Goal: Task Accomplishment & Management: Complete application form

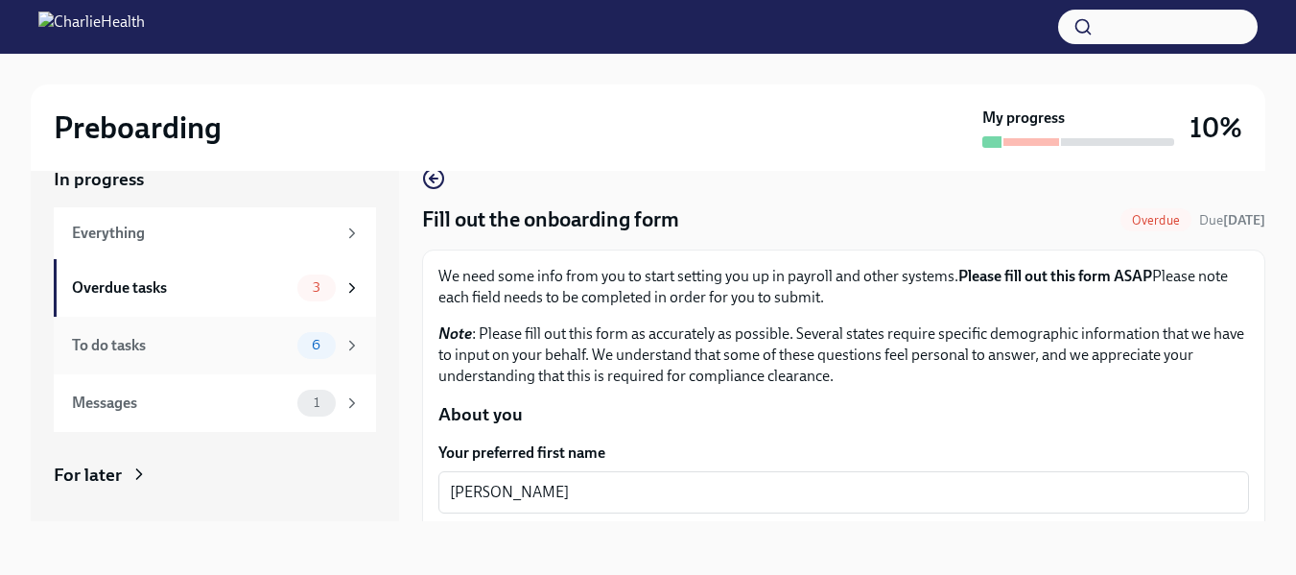
scroll to position [1865, 0]
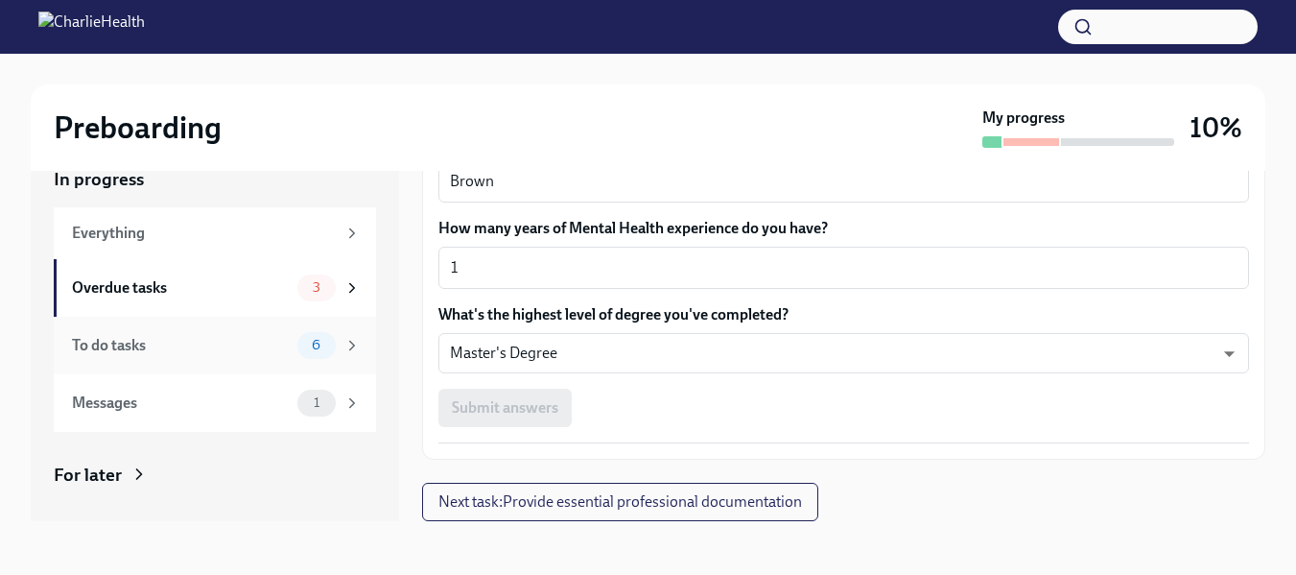
click at [306, 342] on span "6" at bounding box center [316, 345] width 32 height 14
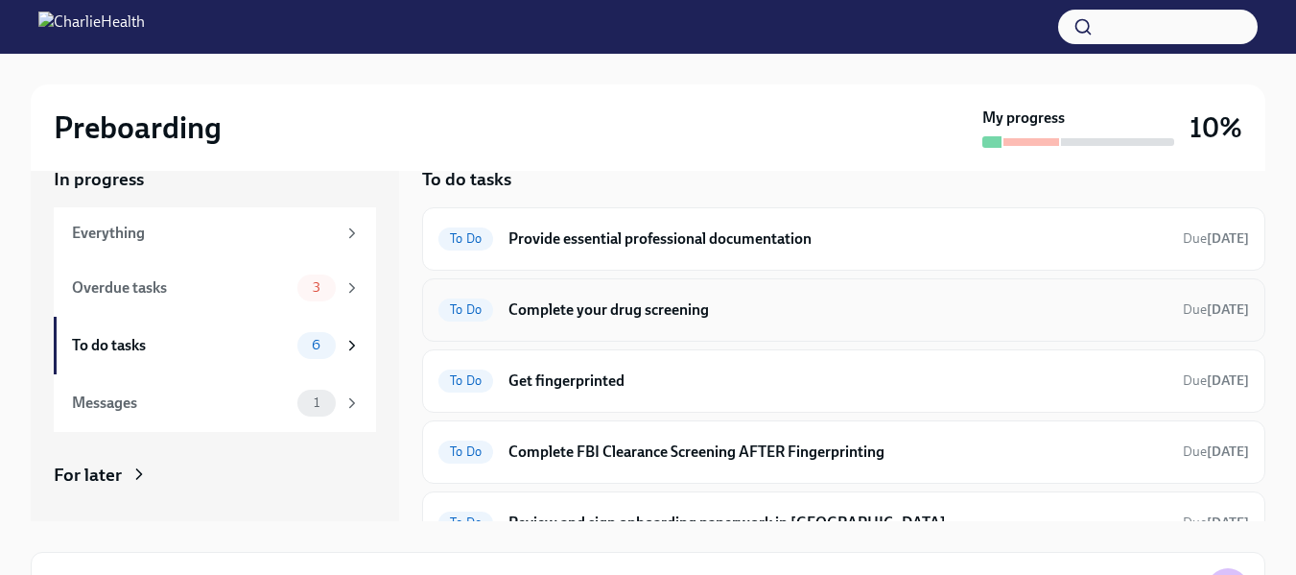
click at [922, 315] on h6 "Complete your drug screening" at bounding box center [838, 309] width 659 height 21
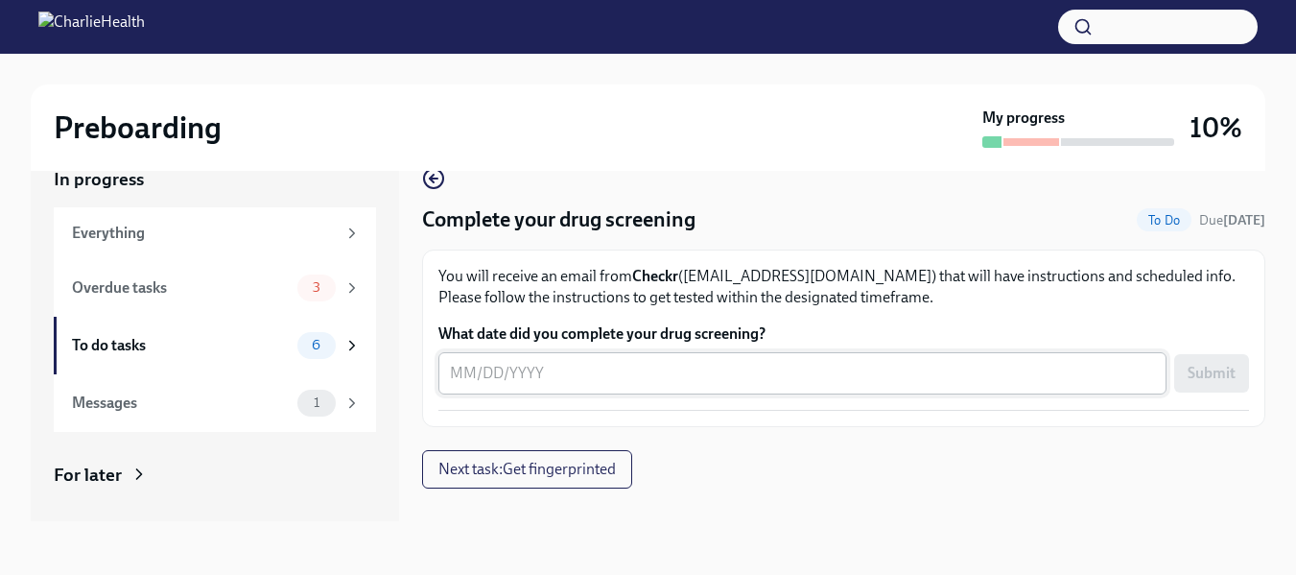
click at [860, 386] on div "x ​" at bounding box center [802, 373] width 728 height 42
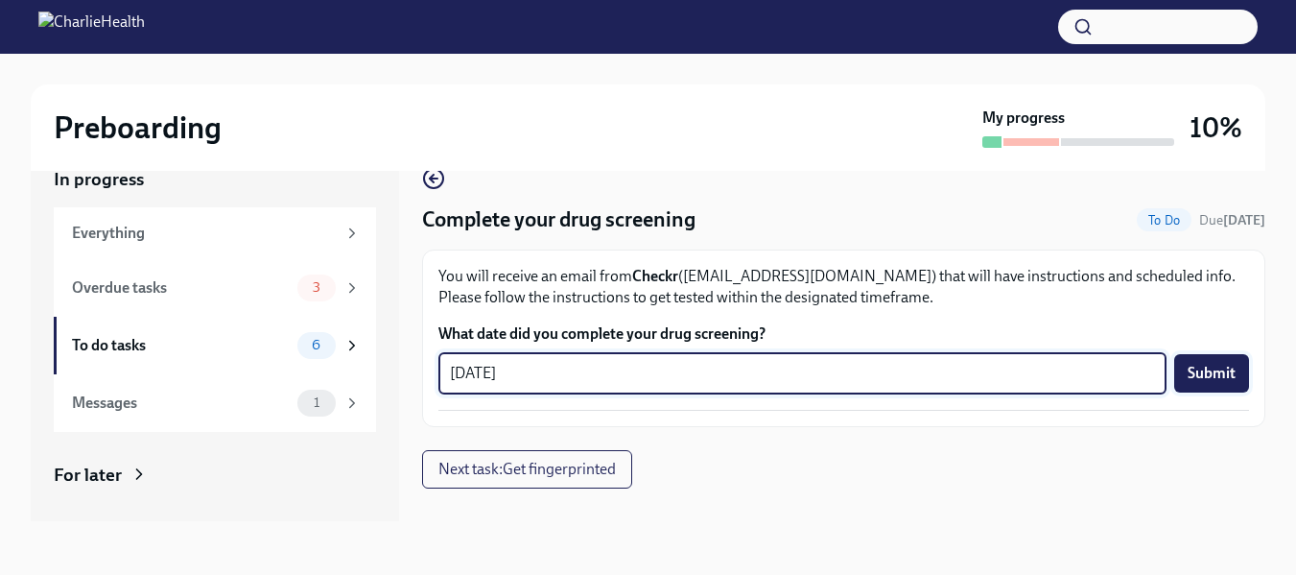
type textarea "[DATE]"
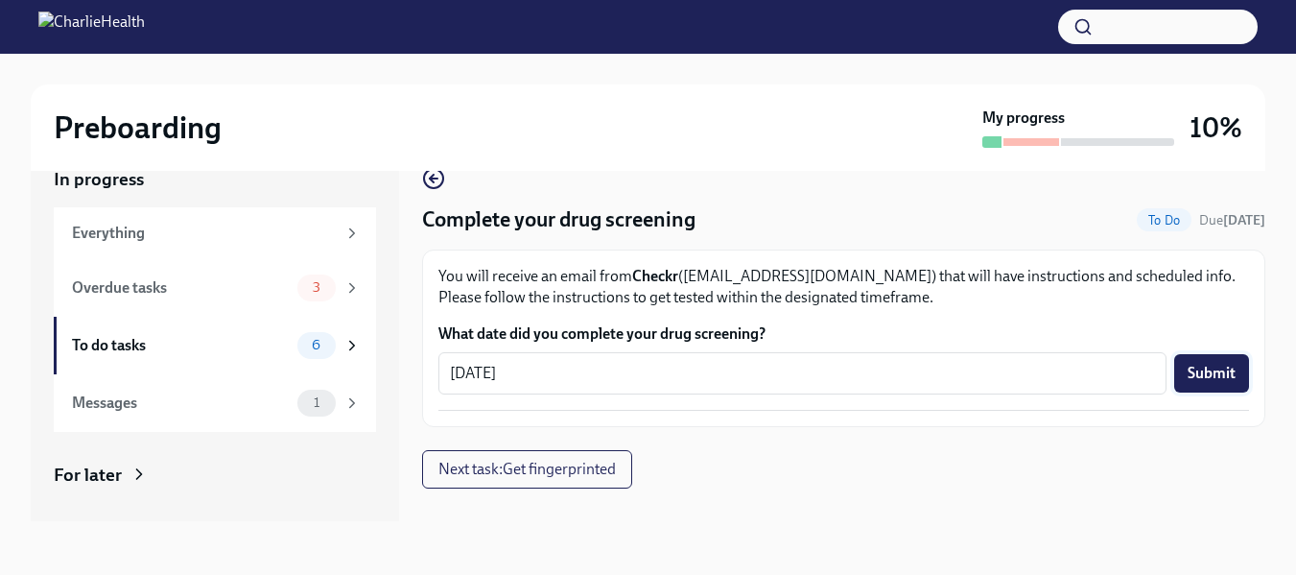
click at [1211, 374] on span "Submit" at bounding box center [1212, 373] width 48 height 19
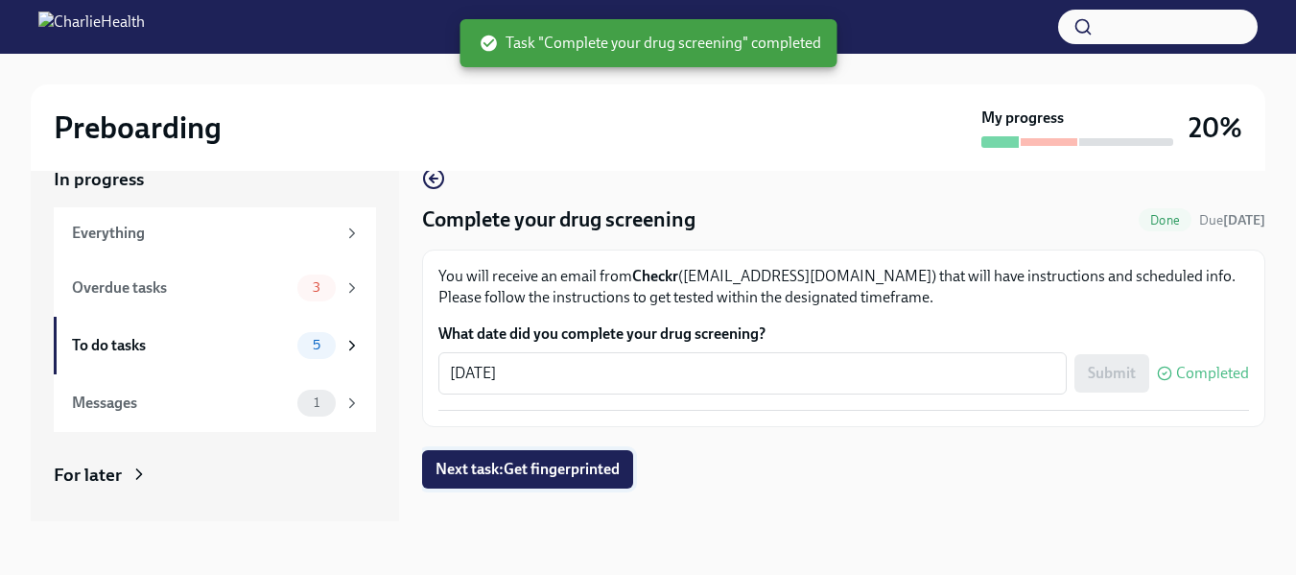
click at [575, 483] on button "Next task : Get fingerprinted" at bounding box center [527, 469] width 211 height 38
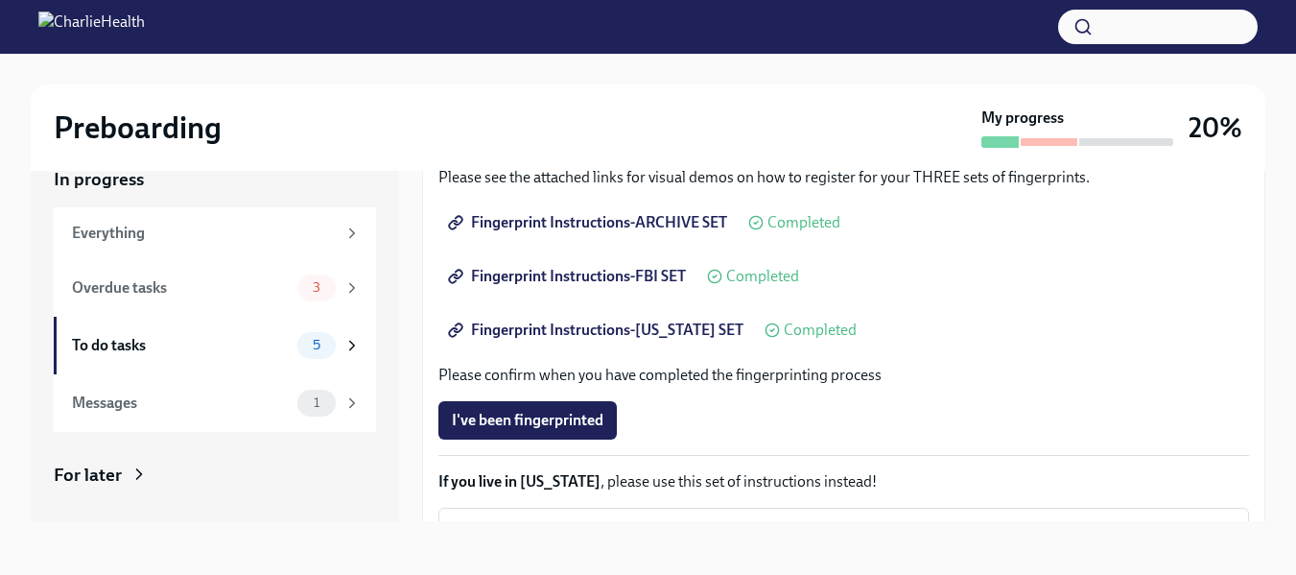
scroll to position [281, 0]
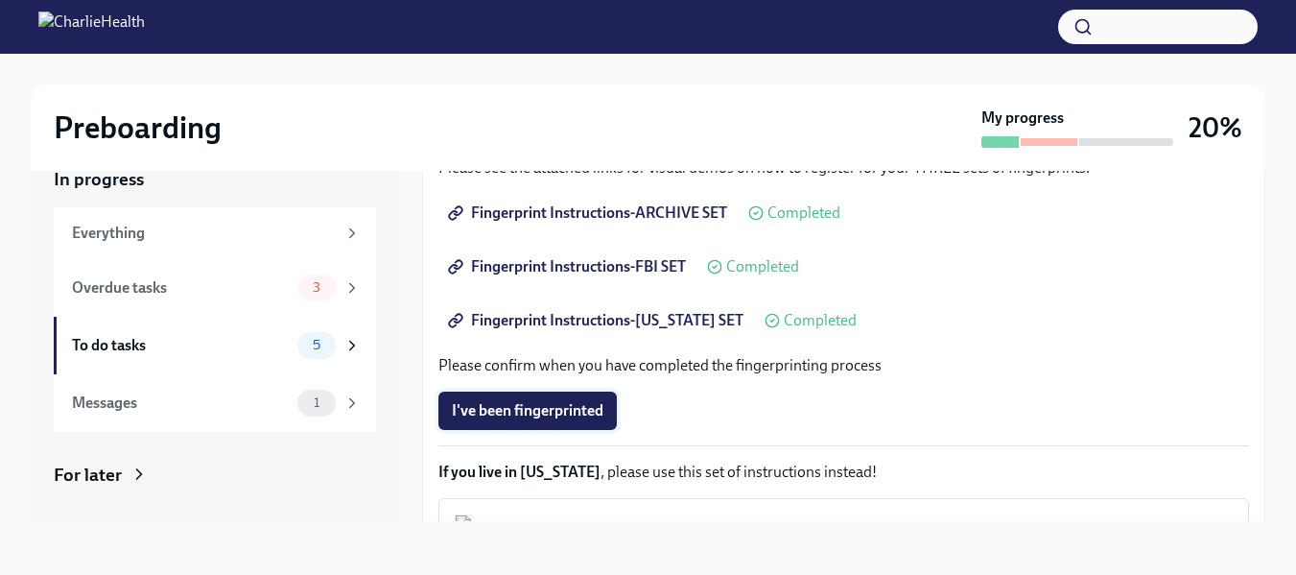
click at [607, 403] on button "I've been fingerprinted" at bounding box center [527, 410] width 178 height 38
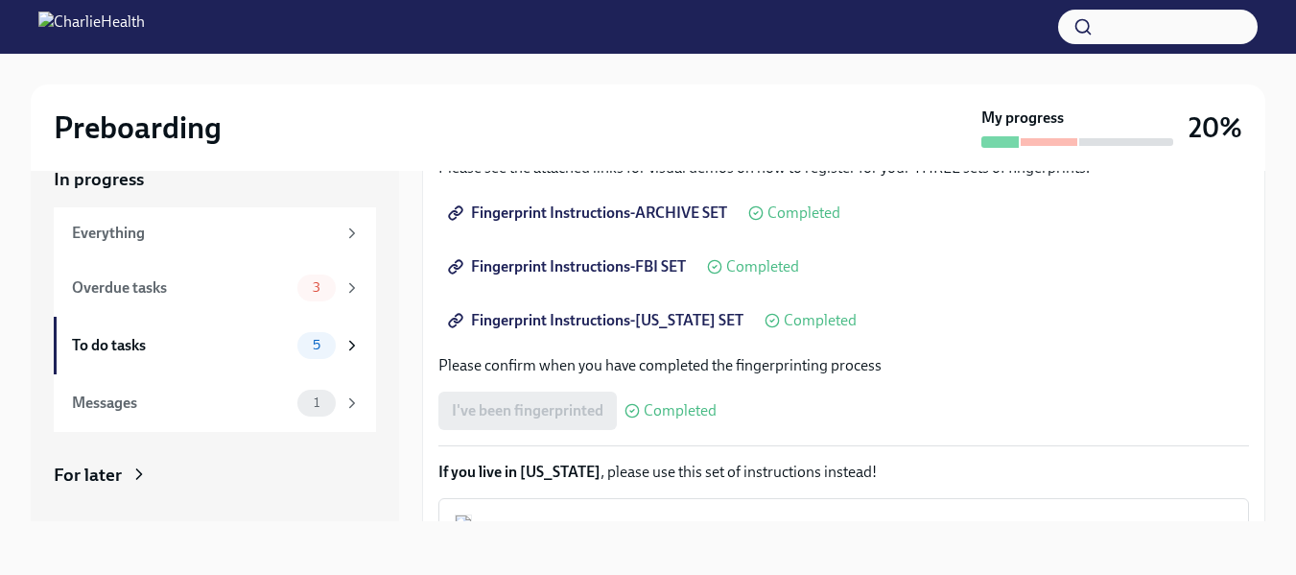
scroll to position [484, 0]
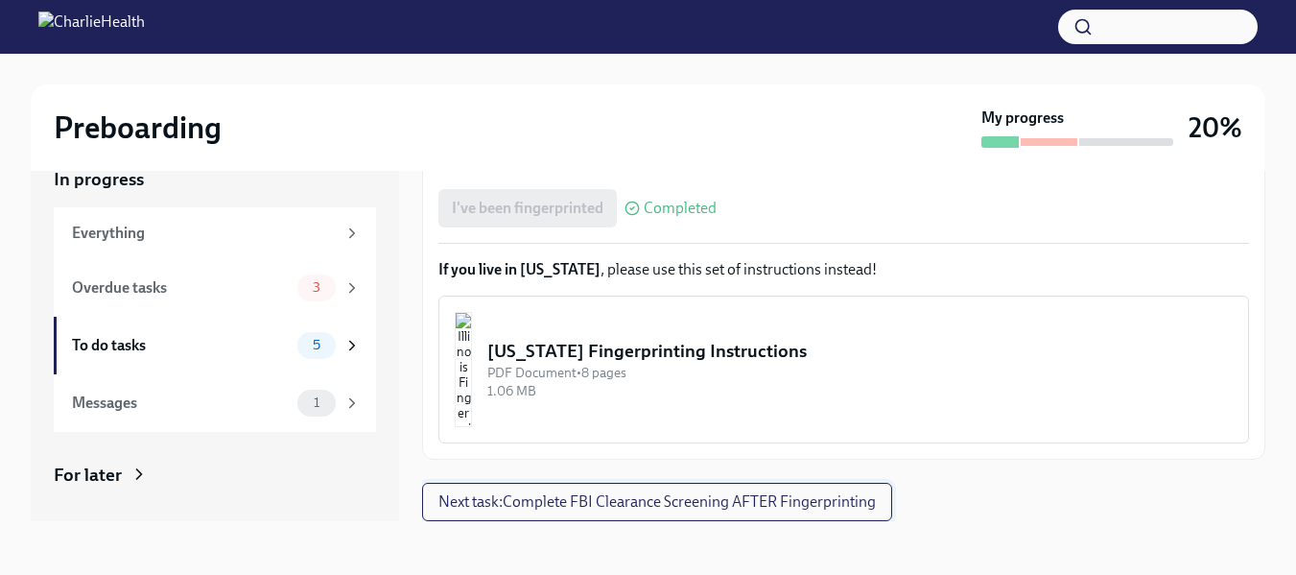
click at [772, 509] on span "Next task : Complete FBI Clearance Screening AFTER Fingerprinting" at bounding box center [657, 501] width 438 height 19
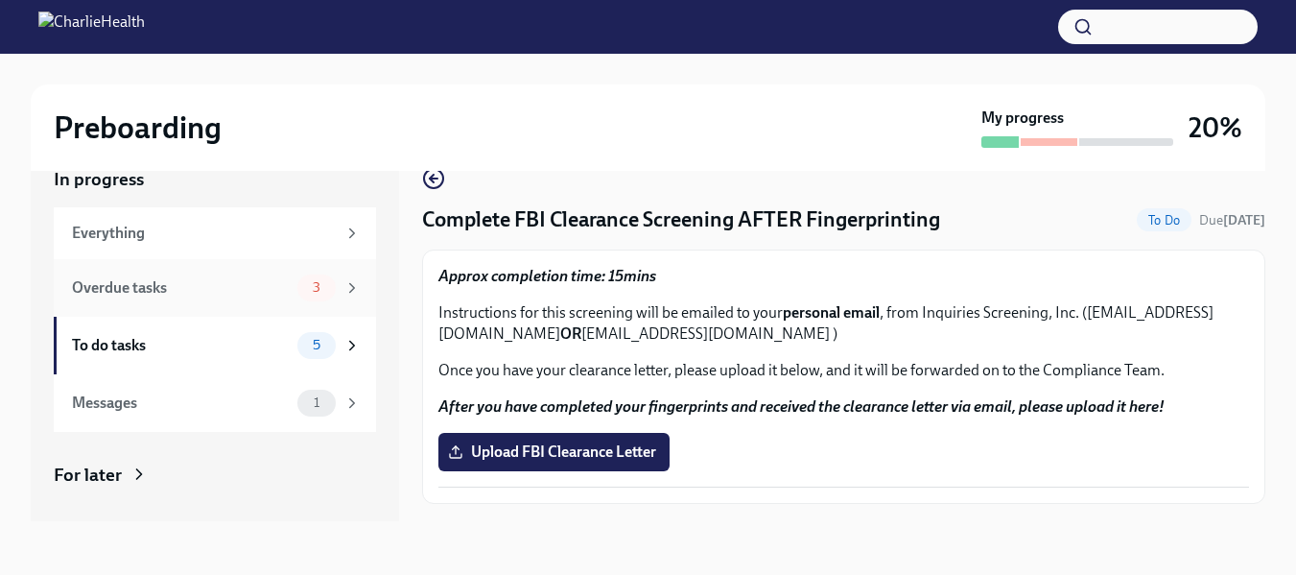
click at [308, 295] on span "3" at bounding box center [316, 287] width 31 height 14
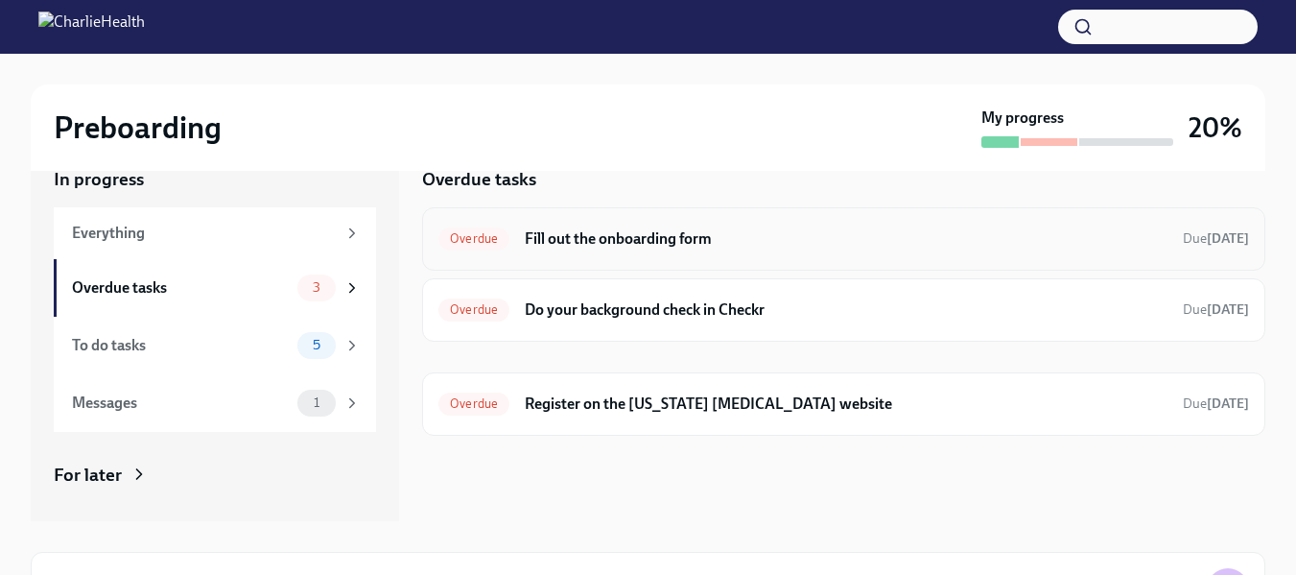
click at [566, 235] on h6 "Fill out the onboarding form" at bounding box center [846, 238] width 643 height 21
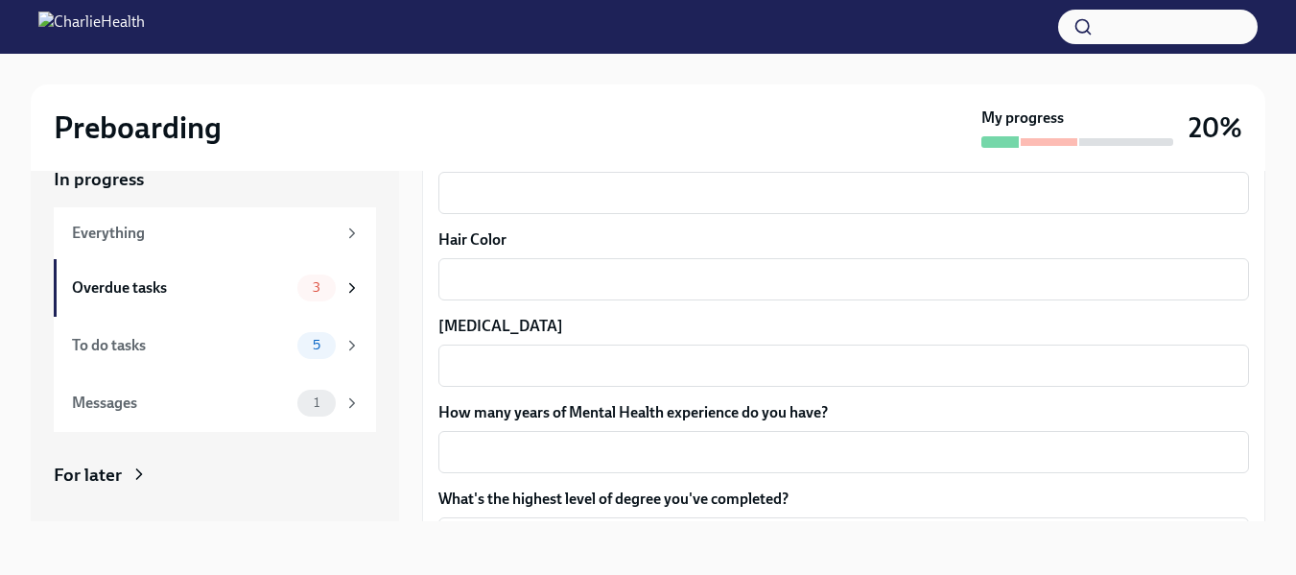
scroll to position [1674, 0]
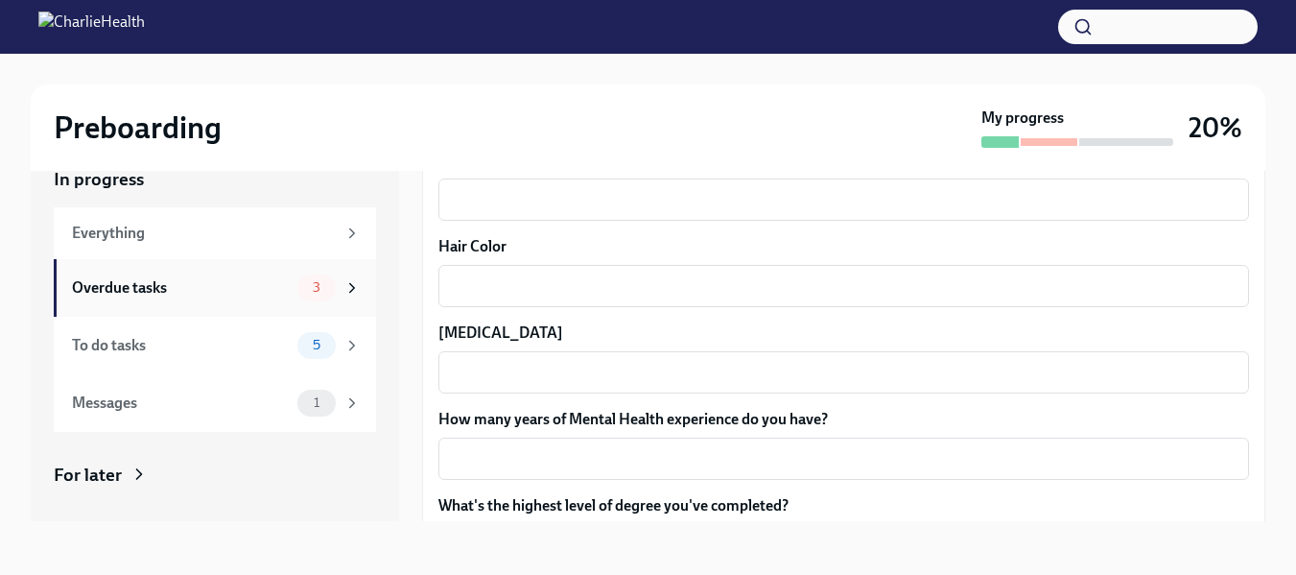
click at [317, 293] on span "3" at bounding box center [316, 287] width 31 height 14
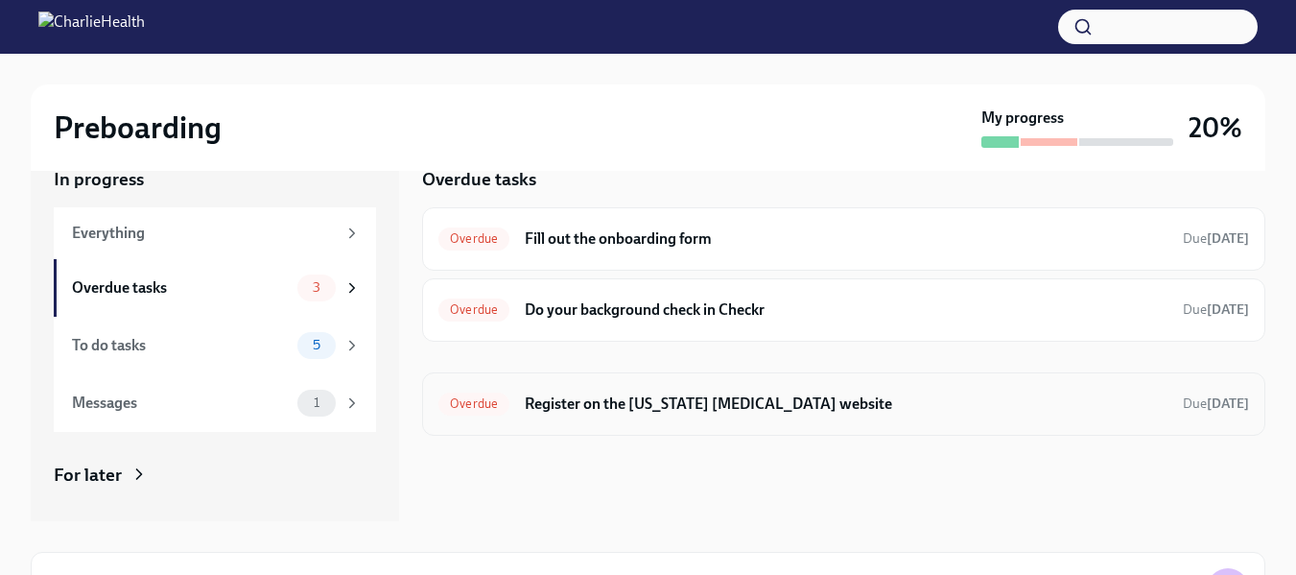
click at [621, 404] on h6 "Register on the [US_STATE] [MEDICAL_DATA] website" at bounding box center [846, 403] width 643 height 21
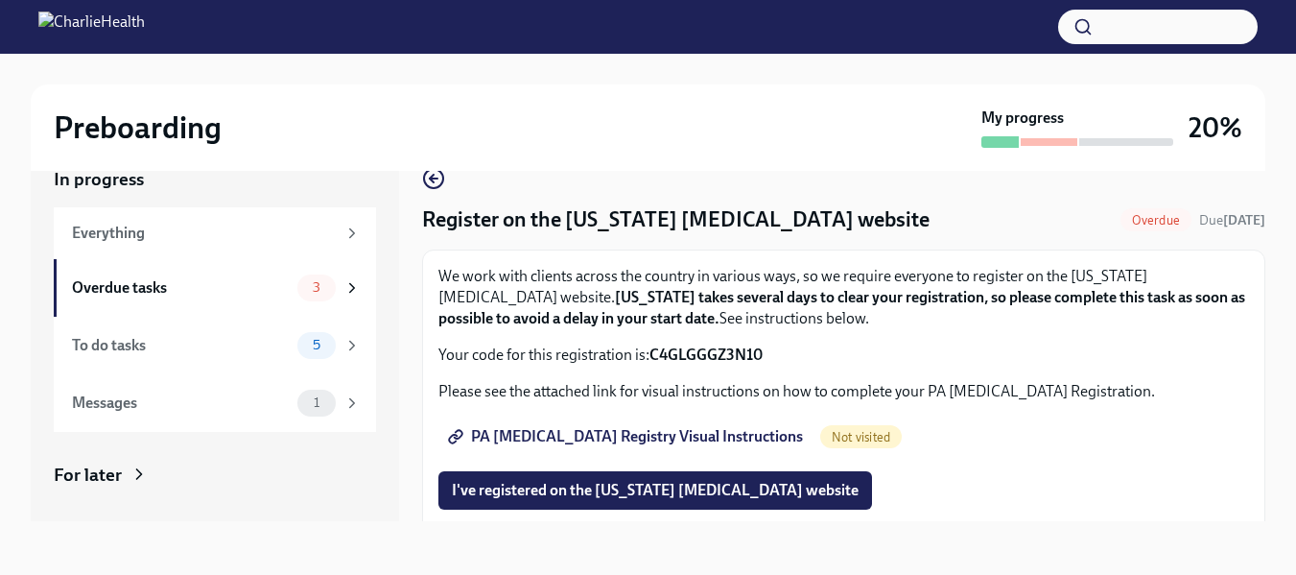
click at [622, 433] on span "PA [MEDICAL_DATA] Registry Visual Instructions" at bounding box center [627, 436] width 351 height 19
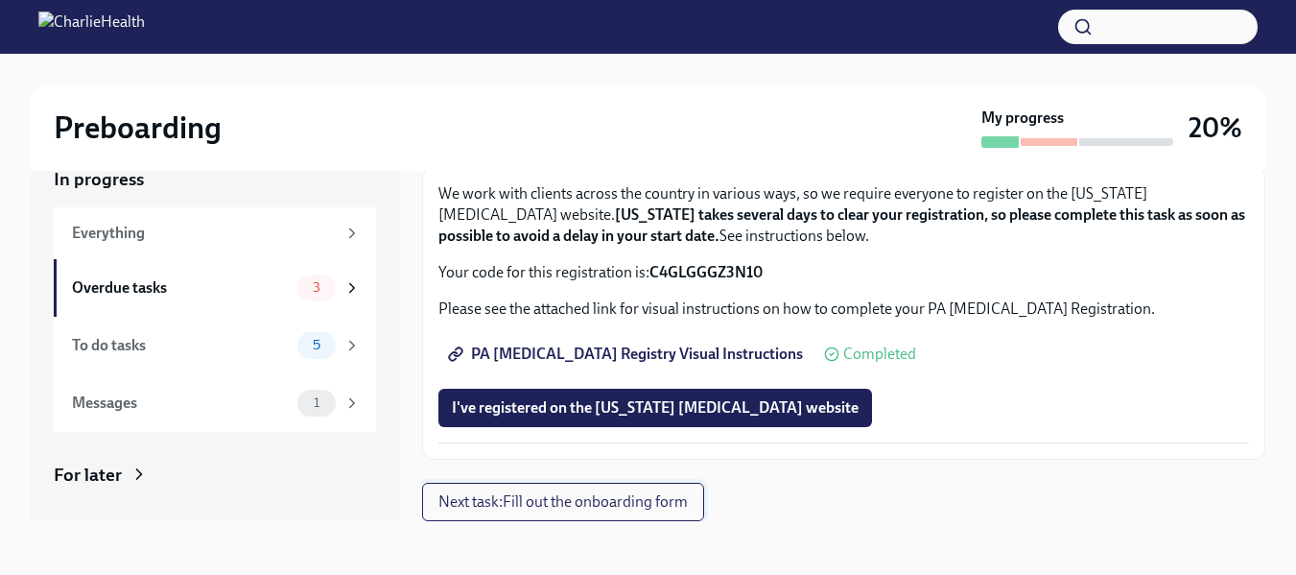
click at [639, 495] on span "Next task : Fill out the onboarding form" at bounding box center [562, 501] width 249 height 19
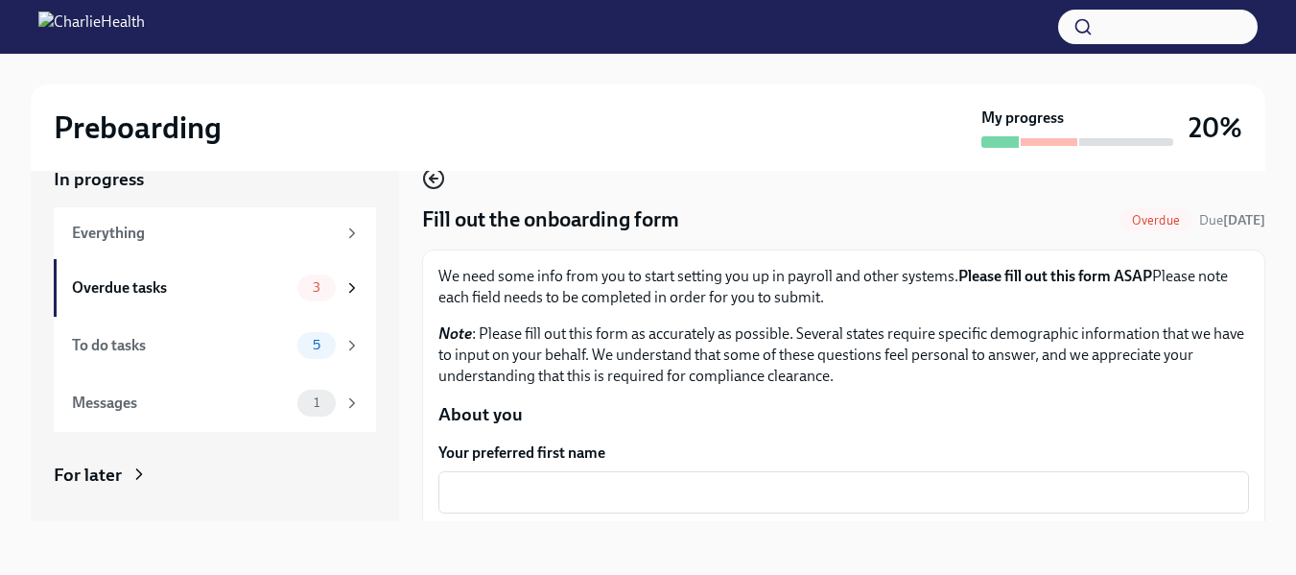
click at [436, 177] on icon "button" at bounding box center [433, 178] width 23 height 23
